Goal: Find contact information: Find contact information

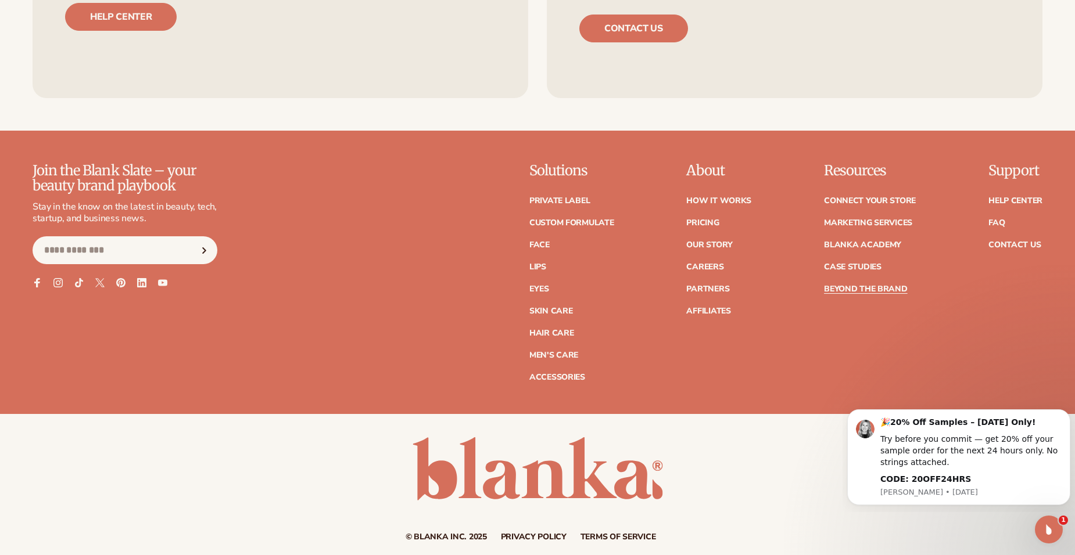
scroll to position [5096, 0]
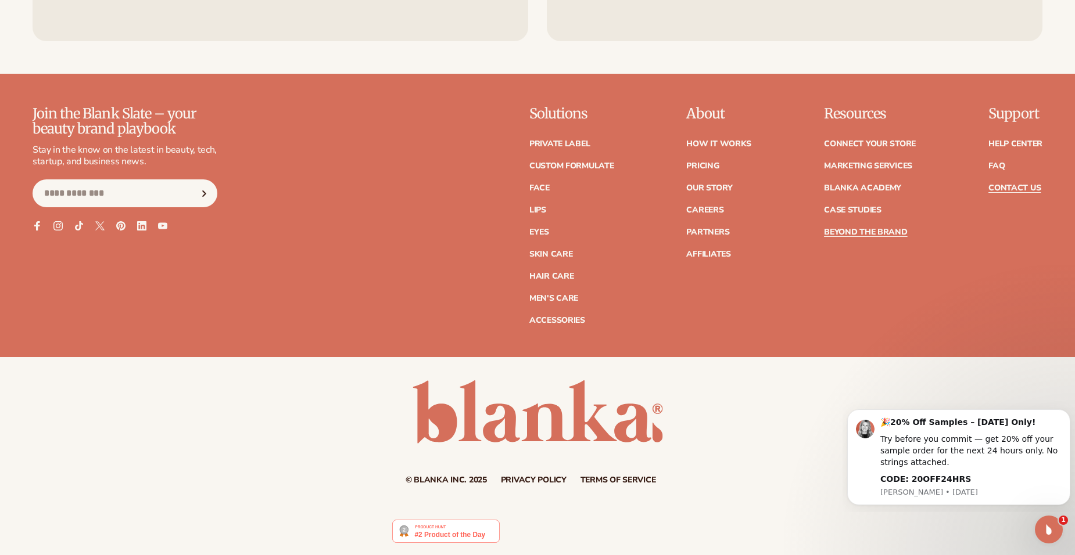
click at [995, 189] on link "Contact Us" at bounding box center [1014, 188] width 52 height 8
